Goal: Task Accomplishment & Management: Use online tool/utility

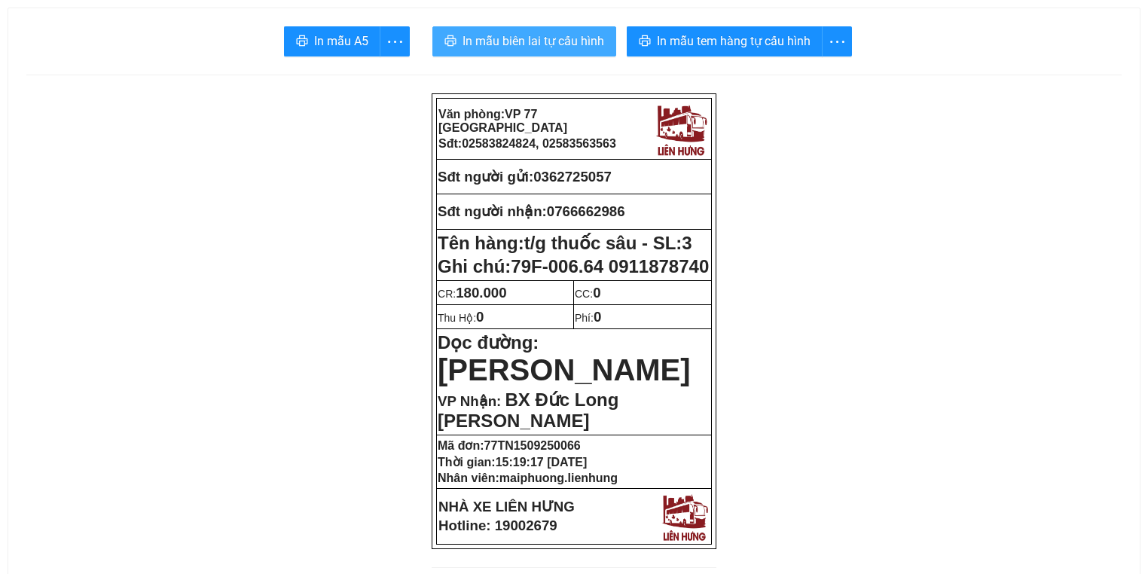
click at [565, 45] on span "In mẫu biên lai tự cấu hình" at bounding box center [533, 41] width 142 height 19
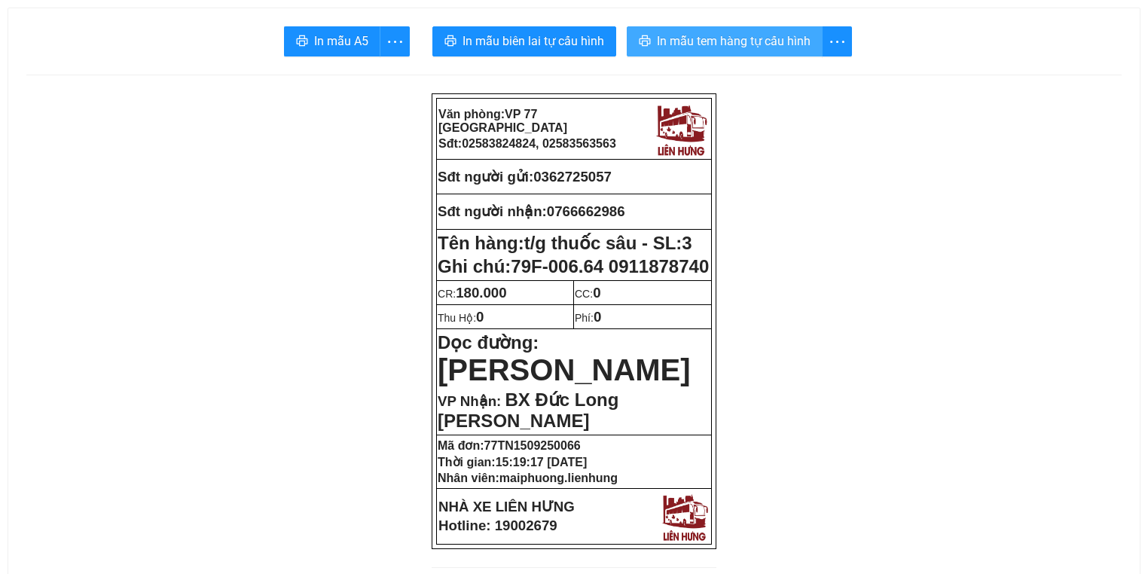
click at [751, 51] on button "In mẫu tem hàng tự cấu hình" at bounding box center [725, 41] width 196 height 30
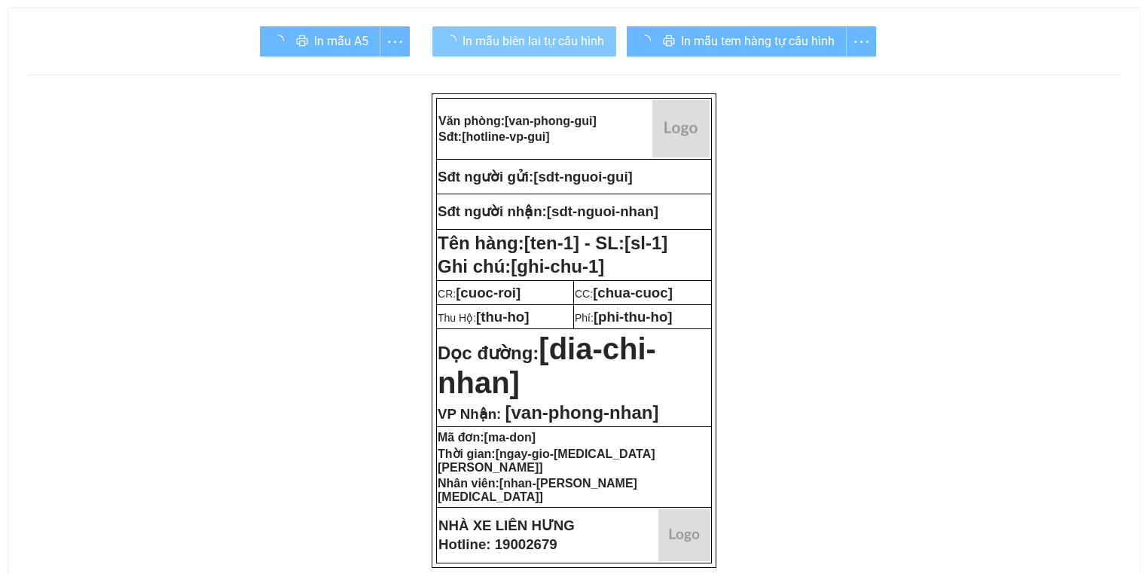
click at [570, 33] on span "In mẫu biên lai tự cấu hình" at bounding box center [533, 41] width 142 height 19
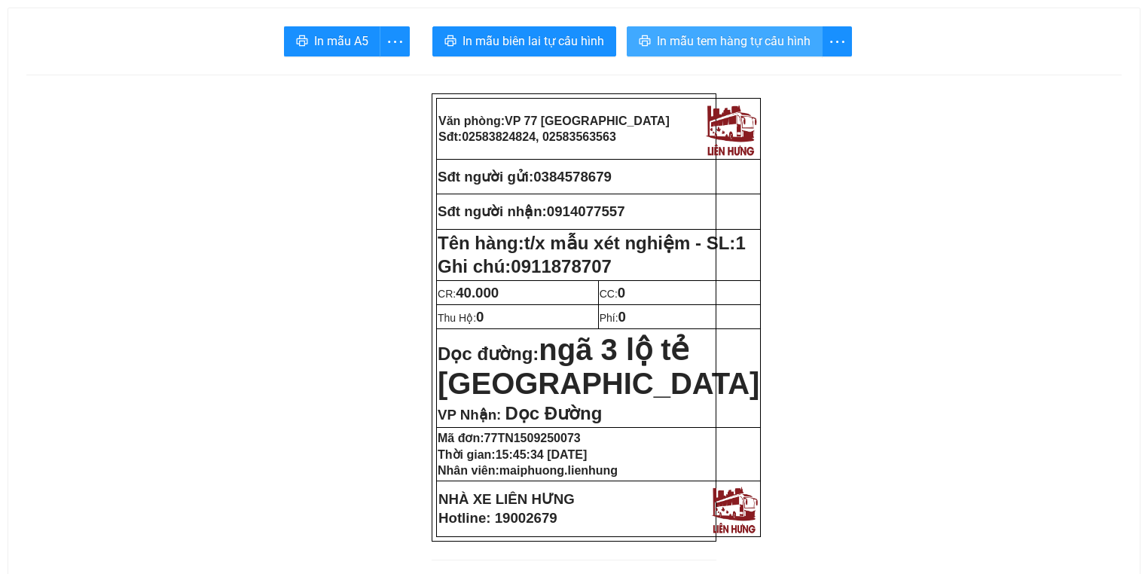
click at [731, 44] on span "In mẫu tem hàng tự cấu hình" at bounding box center [734, 41] width 154 height 19
